Goal: Navigation & Orientation: Find specific page/section

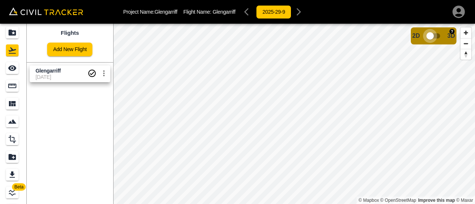
click at [430, 37] on input "checkbox" at bounding box center [430, 36] width 42 height 14
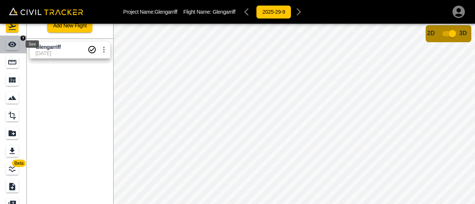
click at [10, 43] on icon "See" at bounding box center [12, 45] width 8 height 6
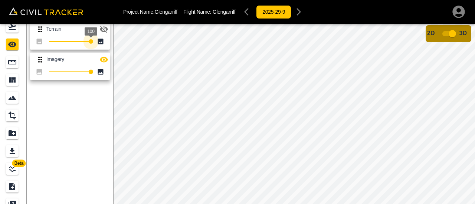
drag, startPoint x: 90, startPoint y: 41, endPoint x: 82, endPoint y: 41, distance: 7.4
click at [82, 41] on span "100" at bounding box center [70, 41] width 42 height 10
click at [82, 41] on span at bounding box center [70, 41] width 42 height 1
drag, startPoint x: 89, startPoint y: 42, endPoint x: 94, endPoint y: 42, distance: 4.1
click at [90, 42] on span "100" at bounding box center [91, 41] width 4 height 4
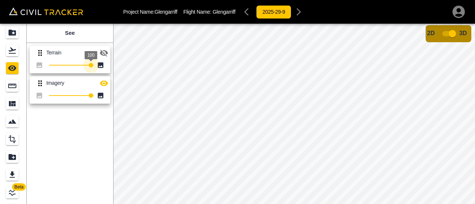
click at [68, 127] on div "See Terrain 100 Imagery 100" at bounding box center [70, 126] width 86 height 204
click at [12, 48] on icon "Flights" at bounding box center [12, 50] width 9 height 9
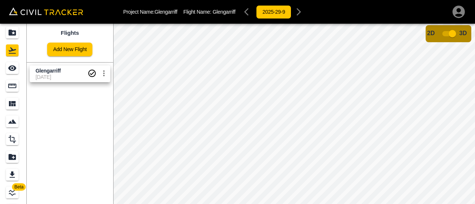
click at [56, 74] on span "[DATE]" at bounding box center [62, 77] width 52 height 6
click at [102, 74] on icon "settings" at bounding box center [103, 73] width 9 height 9
click at [233, 93] on div at bounding box center [237, 102] width 475 height 204
click at [448, 33] on input "checkbox" at bounding box center [452, 34] width 42 height 14
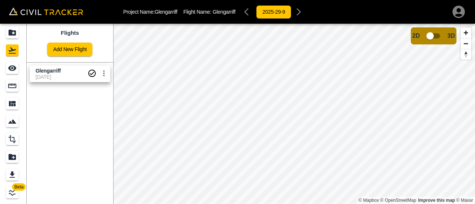
drag, startPoint x: 433, startPoint y: 36, endPoint x: 456, endPoint y: 39, distance: 23.2
click at [456, 39] on div "2D 3D" at bounding box center [434, 35] width 46 height 17
drag, startPoint x: 428, startPoint y: 37, endPoint x: 439, endPoint y: 36, distance: 10.9
click at [439, 36] on input "checkbox" at bounding box center [430, 36] width 42 height 14
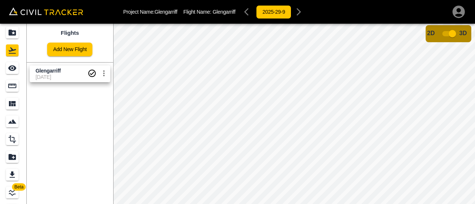
click at [450, 34] on input "checkbox" at bounding box center [452, 34] width 42 height 14
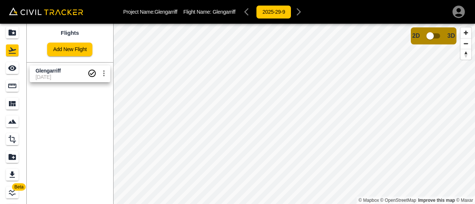
click at [289, 204] on html "Project Name: Glengarriff Flight Name: [GEOGRAPHIC_DATA] 2025-29-9 Beta Flights…" at bounding box center [237, 102] width 475 height 204
click at [430, 36] on input "checkbox" at bounding box center [430, 36] width 42 height 14
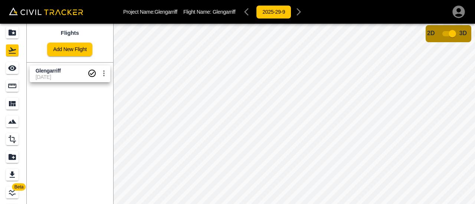
click at [447, 33] on input "checkbox" at bounding box center [452, 34] width 42 height 14
